Goal: Check status: Check status

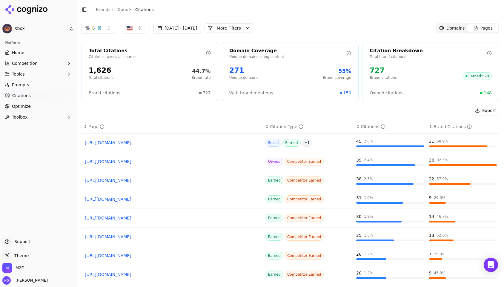
click at [22, 50] on span "Home" at bounding box center [18, 53] width 12 height 6
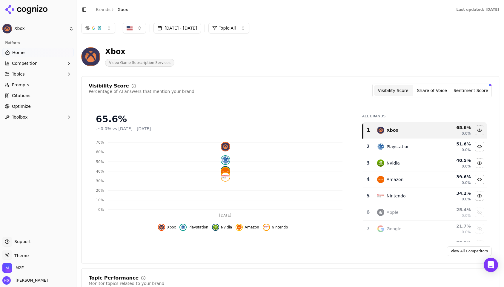
click at [211, 50] on div "Xbox Video Game Subscription Services" at bounding box center [214, 57] width 267 height 20
click at [459, 88] on button "Sentiment Score" at bounding box center [470, 90] width 39 height 11
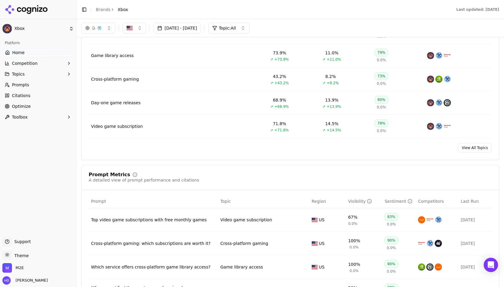
scroll to position [281, 0]
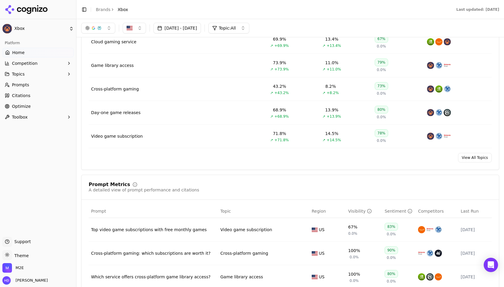
click at [19, 97] on span "Citations" at bounding box center [21, 96] width 19 height 6
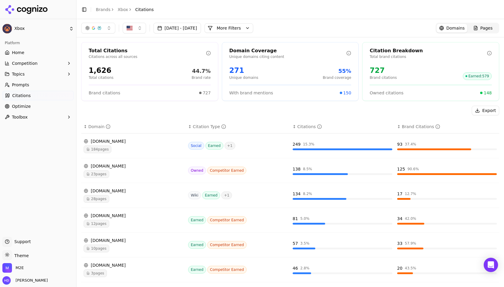
click at [165, 105] on div "Total Citations Citations across all sources 1,626 Total citations 44.7% Brand …" at bounding box center [289, 218] width 427 height 363
click at [189, 8] on header "Toggle Sidebar Brands Xbox Citations" at bounding box center [289, 9] width 427 height 19
